Goal: Find specific fact: Find specific fact

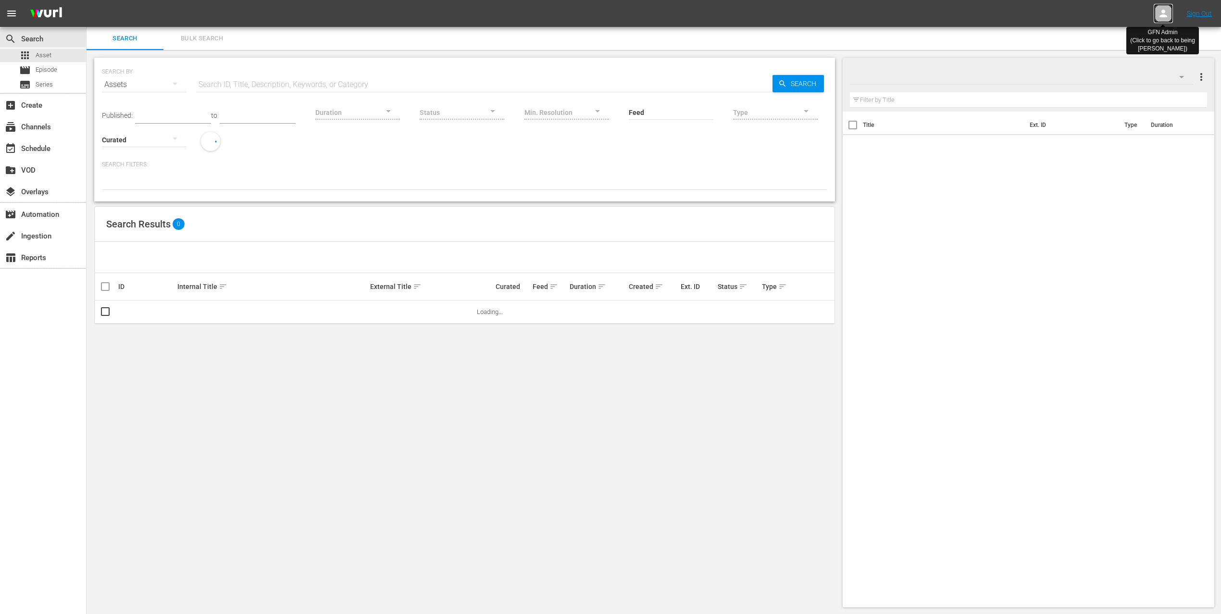
click at [1169, 10] on icon at bounding box center [1164, 14] width 12 height 12
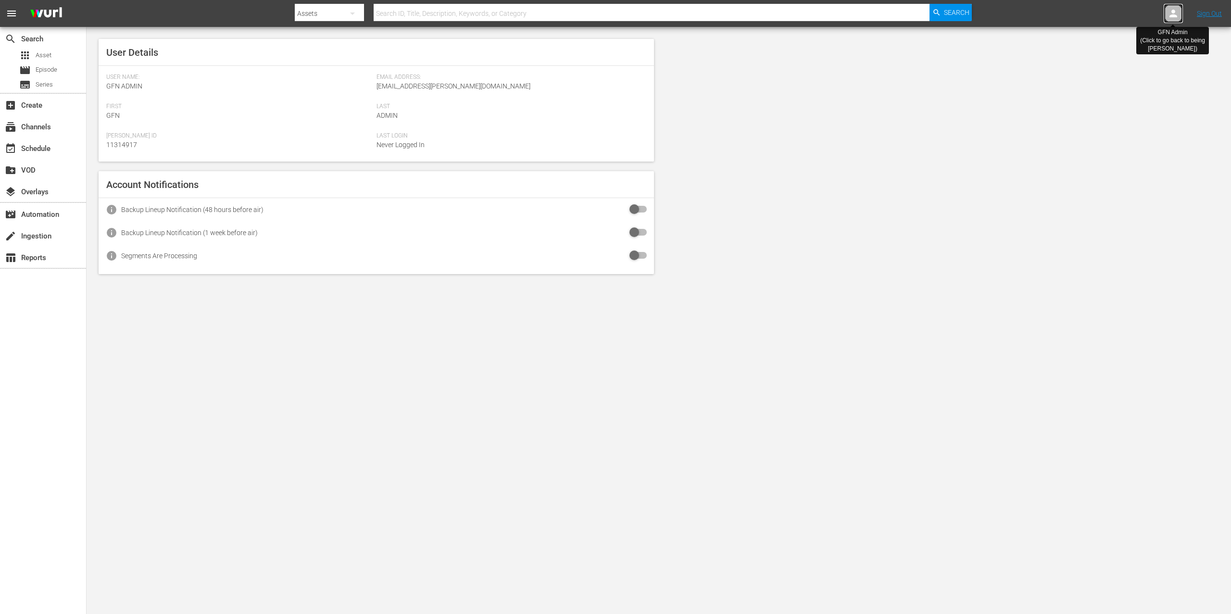
click at [1175, 18] on icon at bounding box center [1173, 14] width 12 height 12
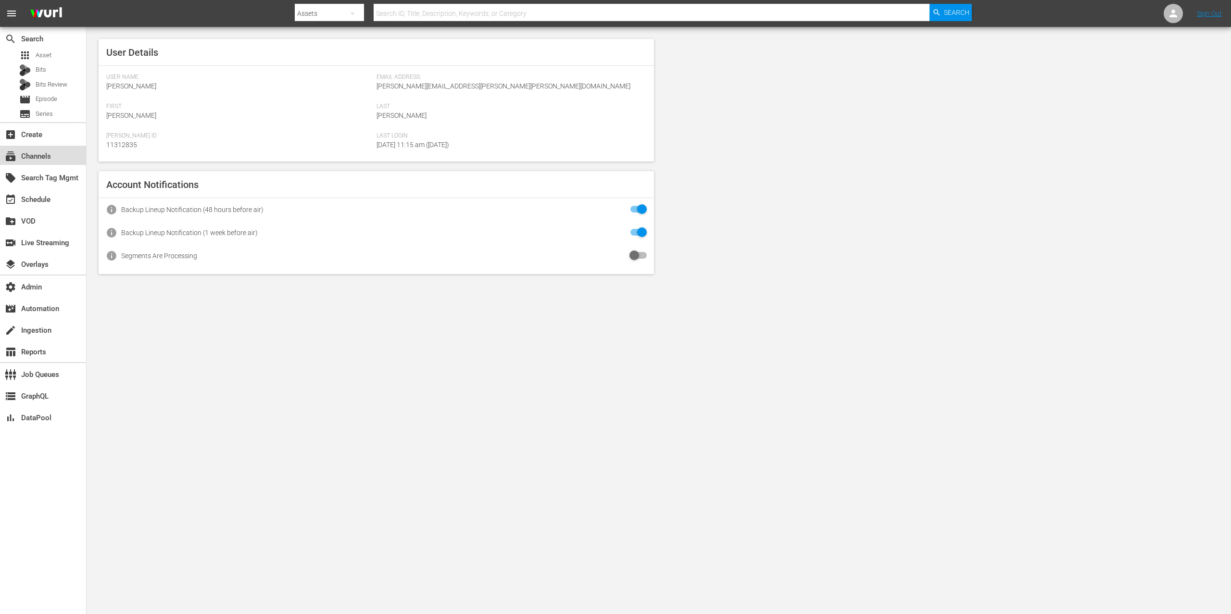
click at [51, 155] on div "subscriptions Channels" at bounding box center [27, 155] width 54 height 9
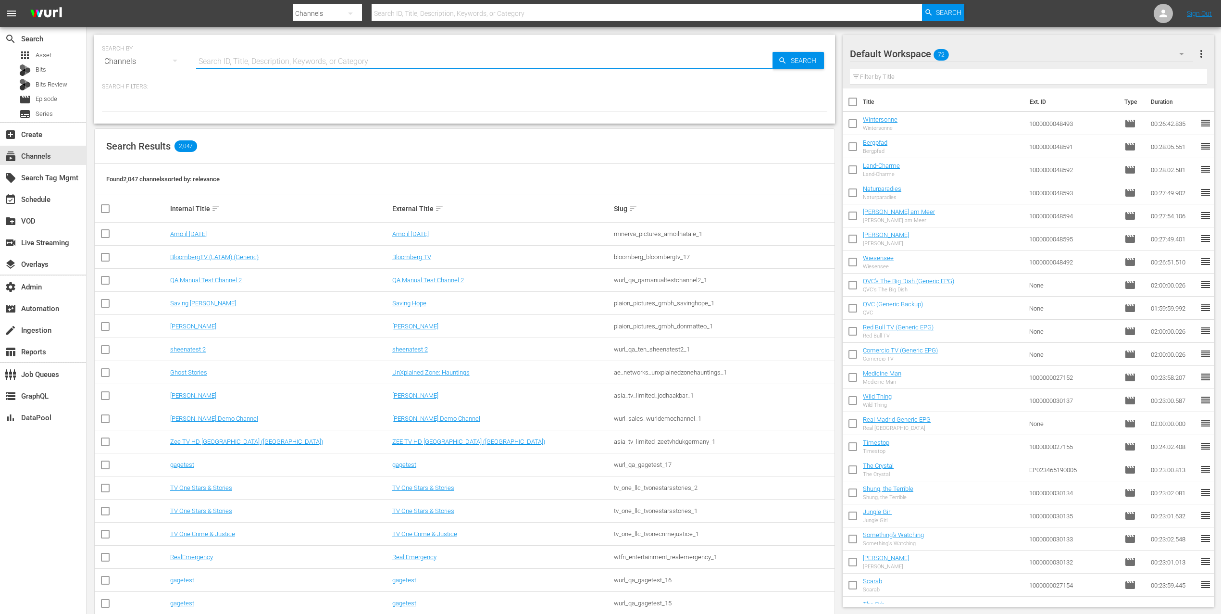
click at [345, 60] on input "text" at bounding box center [484, 61] width 577 height 23
paste input "global_fan_tv_gfnsoccer_1"
type input "global_fan_tv_gfnsoccer_1"
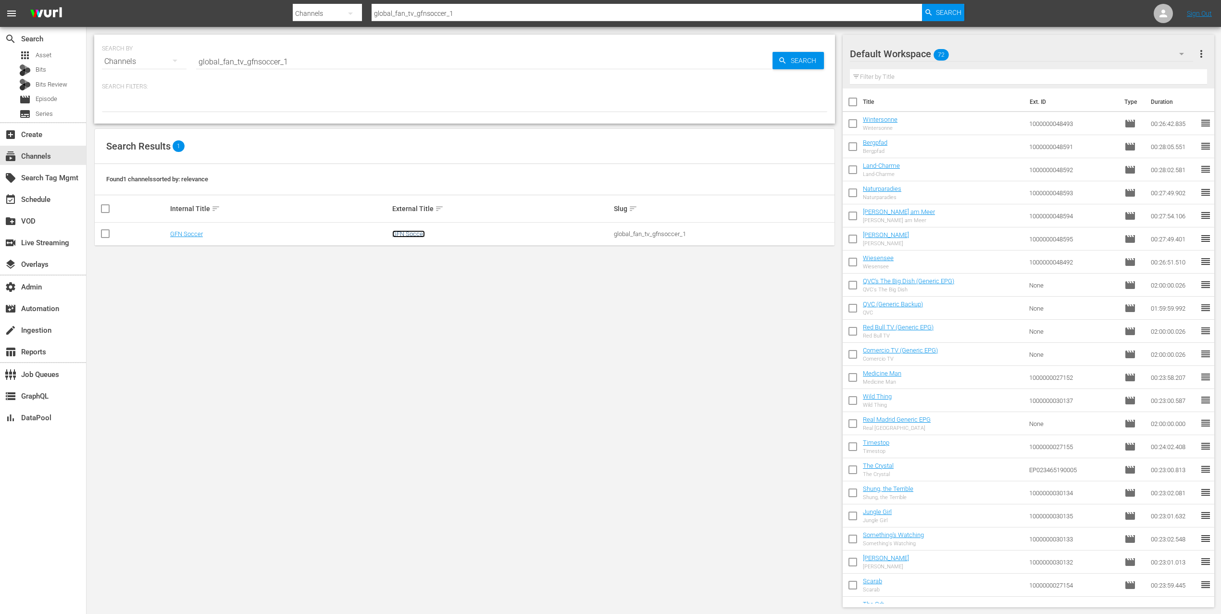
click at [413, 235] on link "GFN Soccer" at bounding box center [408, 233] width 33 height 7
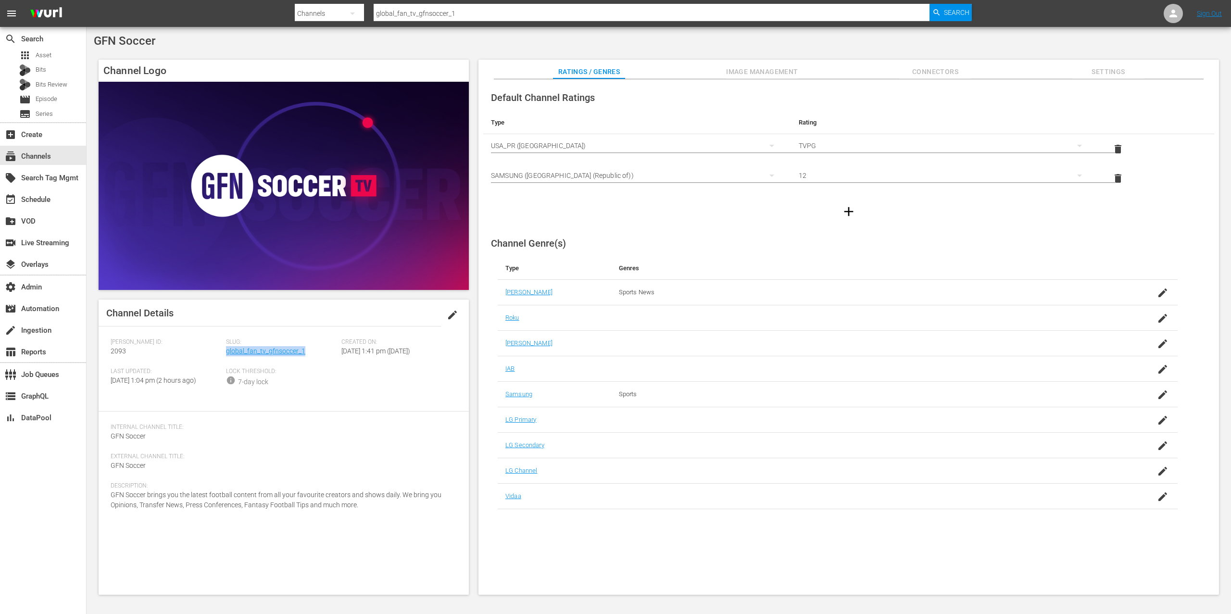
drag, startPoint x: 316, startPoint y: 353, endPoint x: 227, endPoint y: 355, distance: 88.5
click at [227, 355] on div "Slug: global_fan_tv_gfnsoccer_1" at bounding box center [283, 353] width 115 height 29
copy link "global_fan_tv_gfnsoccer_1"
drag, startPoint x: 132, startPoint y: 353, endPoint x: 108, endPoint y: 351, distance: 24.2
click at [108, 351] on div "Channel Details edit Wurl ID: 2093 Slug: global_fan_tv_gfnsoccer_1 Created On: …" at bounding box center [284, 447] width 370 height 295
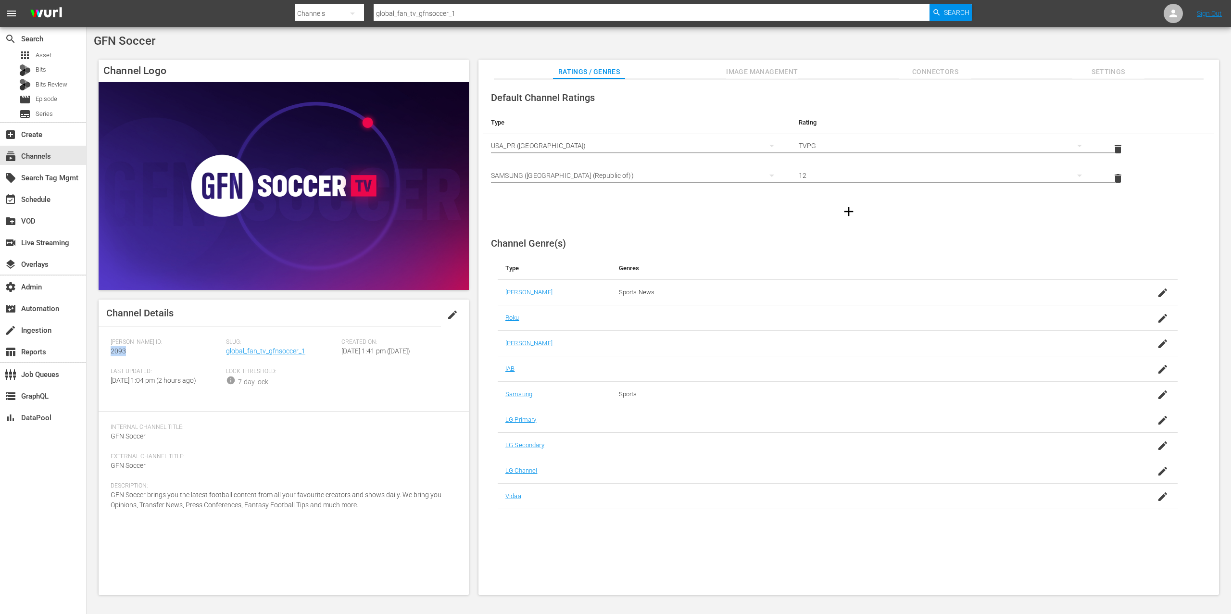
copy span "2093"
